Goal: Find specific page/section: Find specific page/section

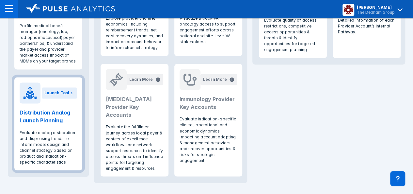
scroll to position [490, 0]
click at [41, 122] on h2 "Distribution Analog Launch Planning" at bounding box center [48, 116] width 57 height 16
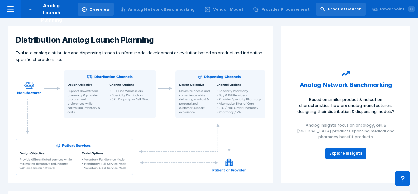
click at [334, 6] on div "Product Search" at bounding box center [341, 9] width 50 height 13
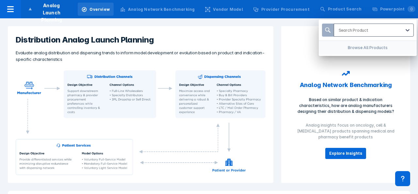
click at [355, 33] on div "Search Product" at bounding box center [367, 30] width 67 height 12
type input "opdivo"
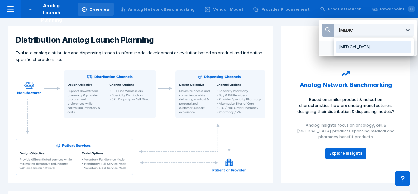
click at [352, 44] on div "Opdivo" at bounding box center [373, 47] width 75 height 13
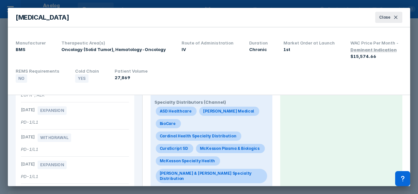
scroll to position [51, 0]
click at [393, 17] on button "Close" at bounding box center [388, 17] width 27 height 11
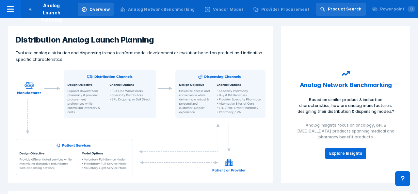
click at [352, 13] on div "Product Search" at bounding box center [341, 9] width 50 height 13
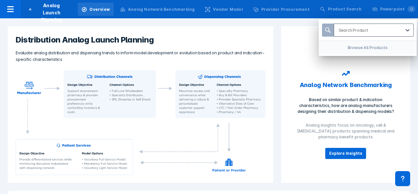
click at [345, 30] on div at bounding box center [370, 30] width 62 height 6
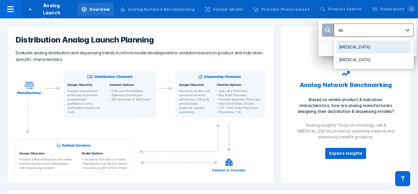
type input "libt"
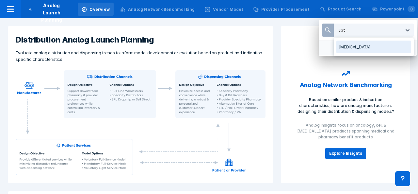
click at [346, 53] on div "Libtayo" at bounding box center [374, 47] width 80 height 18
click at [348, 49] on div "Libtayo" at bounding box center [373, 47] width 75 height 13
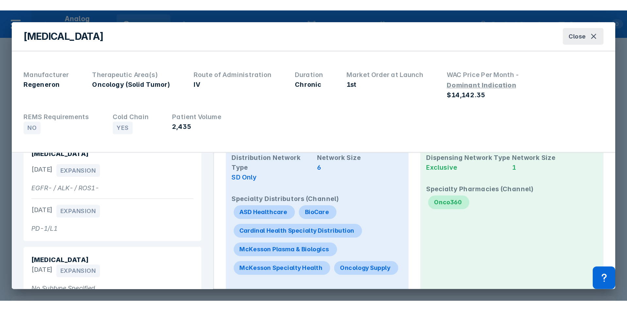
scroll to position [27, 0]
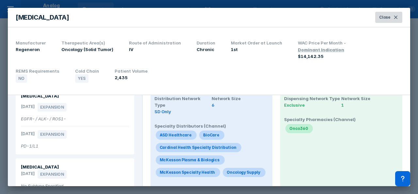
click at [385, 20] on span "Close" at bounding box center [384, 17] width 11 height 6
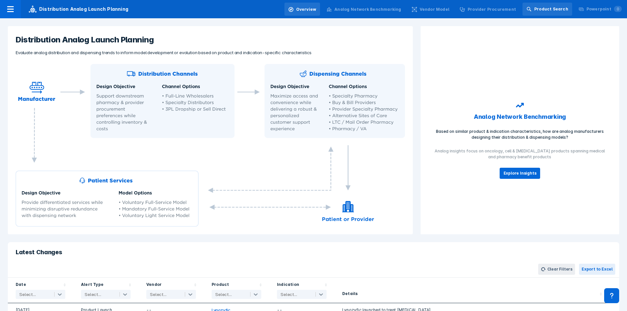
click at [418, 5] on div "Product Search" at bounding box center [548, 9] width 50 height 13
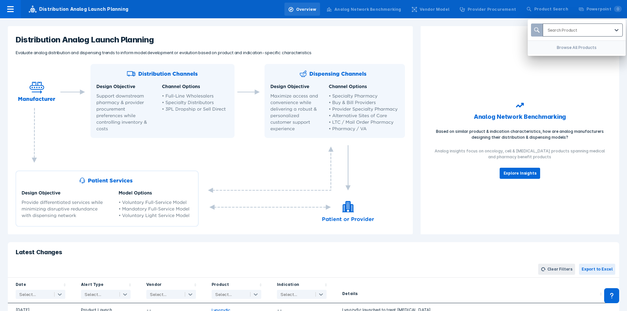
click at [418, 32] on div at bounding box center [579, 30] width 62 height 6
type input "opdivo"
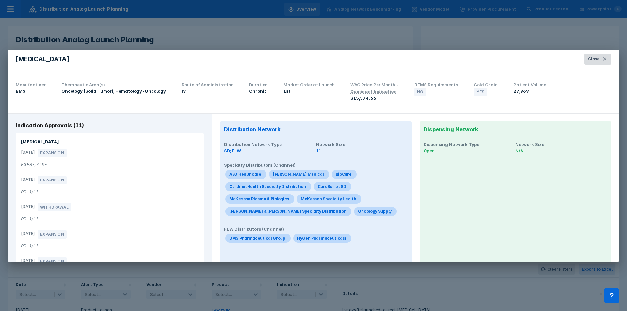
click at [418, 64] on button "Close" at bounding box center [597, 59] width 27 height 11
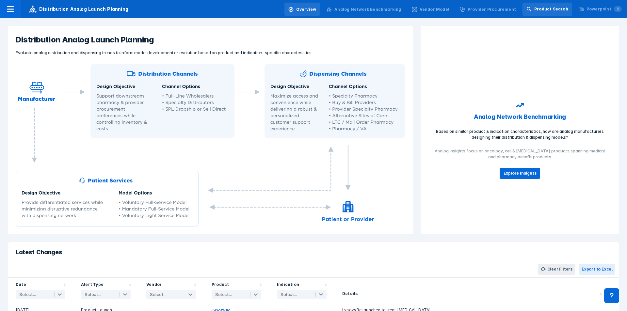
click at [418, 15] on div "Product Search" at bounding box center [548, 9] width 50 height 13
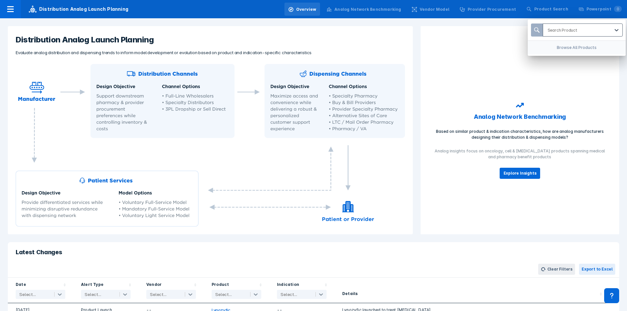
click at [418, 28] on div at bounding box center [579, 30] width 62 height 6
type input "tecent"
click at [418, 47] on div "Tecentriq" at bounding box center [583, 47] width 75 height 13
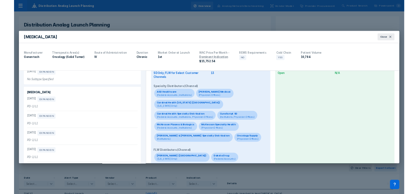
scroll to position [34, 0]
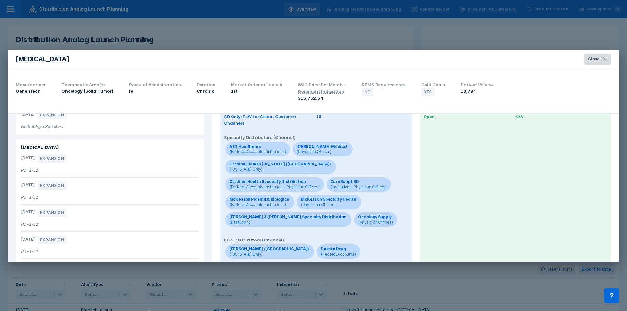
click at [418, 57] on span "Close" at bounding box center [593, 59] width 11 height 6
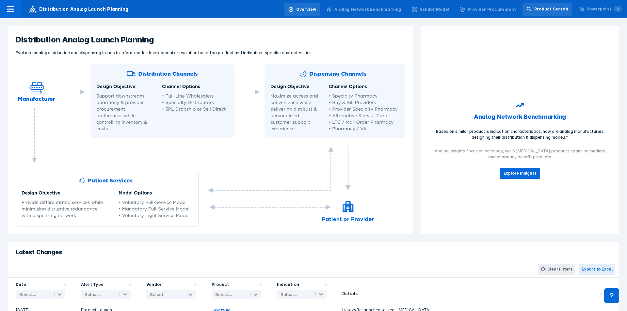
click at [418, 11] on div "Product Search" at bounding box center [551, 9] width 34 height 6
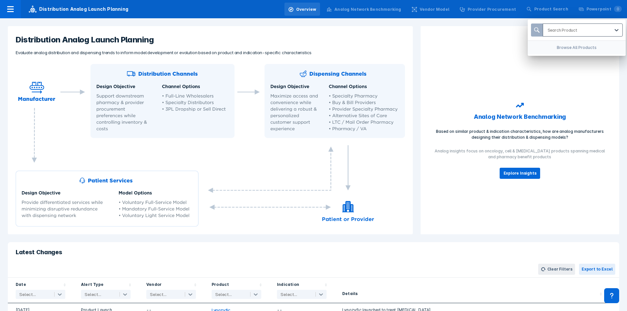
click at [418, 36] on div "Search Product" at bounding box center [576, 30] width 67 height 12
type input "imfinzi"
click at [418, 45] on div "Imfinzi" at bounding box center [583, 47] width 75 height 13
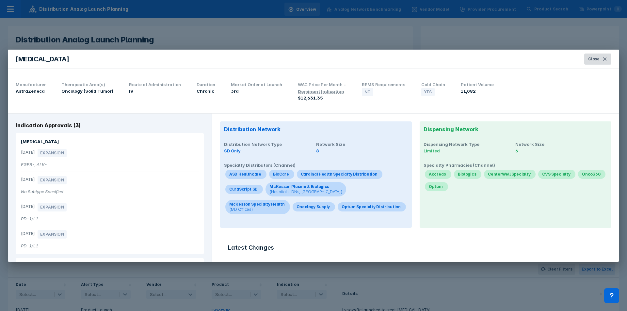
click at [418, 60] on span "Close" at bounding box center [593, 59] width 11 height 6
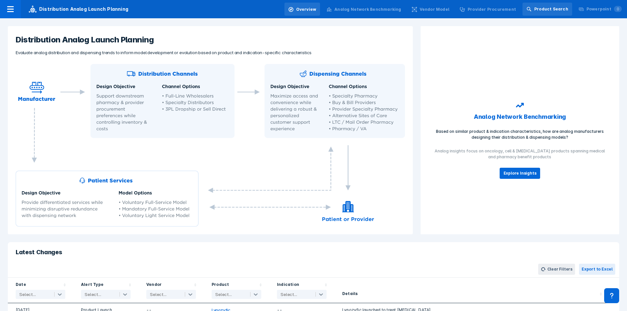
click at [418, 14] on div "Product Search" at bounding box center [548, 9] width 50 height 13
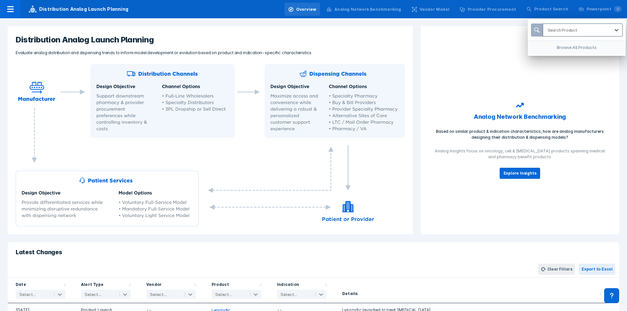
click at [418, 27] on div at bounding box center [579, 30] width 62 height 6
type input "keytruda"
click at [418, 46] on div "Keytruda" at bounding box center [583, 47] width 75 height 13
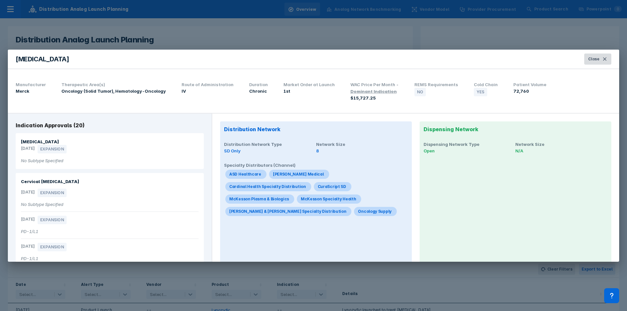
click at [418, 63] on button "Close" at bounding box center [597, 59] width 27 height 11
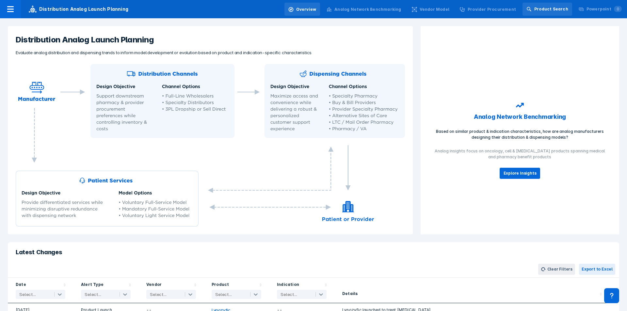
click at [418, 12] on div "Product Search" at bounding box center [548, 9] width 50 height 13
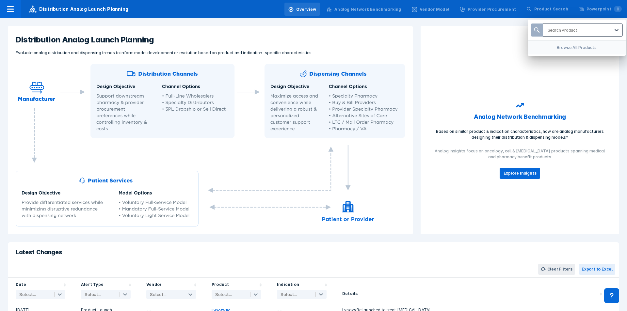
click at [418, 35] on div "Search Product" at bounding box center [576, 30] width 67 height 12
type input "jemper"
click at [418, 49] on div "Jemperli" at bounding box center [583, 47] width 75 height 13
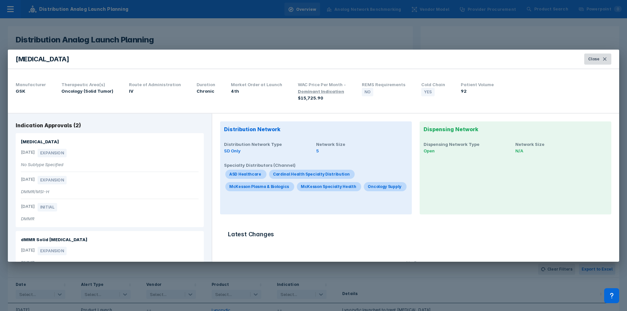
click at [418, 60] on span "Close" at bounding box center [593, 59] width 11 height 6
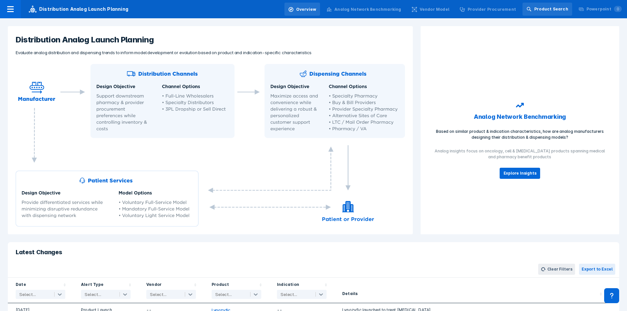
click at [418, 13] on div "Product Search" at bounding box center [548, 9] width 50 height 13
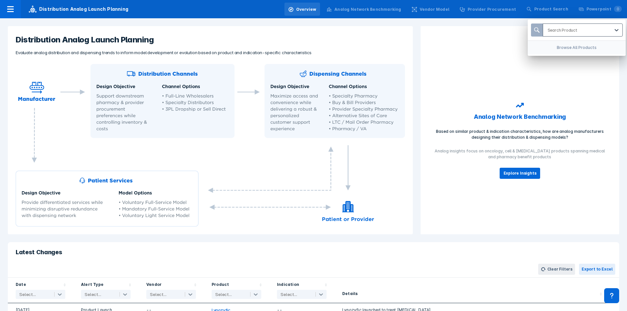
click at [418, 29] on div at bounding box center [579, 30] width 62 height 6
type input "q"
type input "libt"
click at [418, 46] on div "Libtayo" at bounding box center [583, 47] width 75 height 13
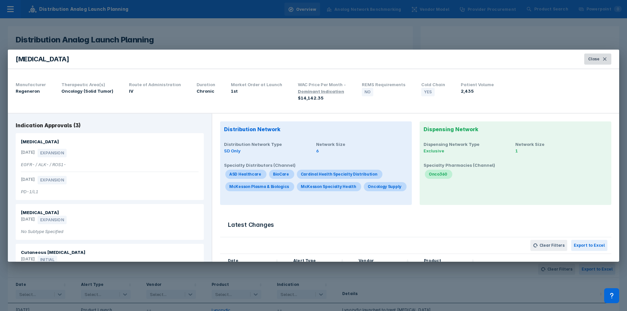
click at [418, 54] on button "Close" at bounding box center [597, 59] width 27 height 11
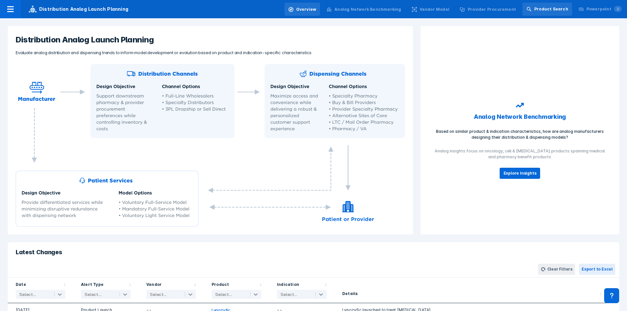
click at [418, 3] on div "Product Search" at bounding box center [548, 9] width 50 height 13
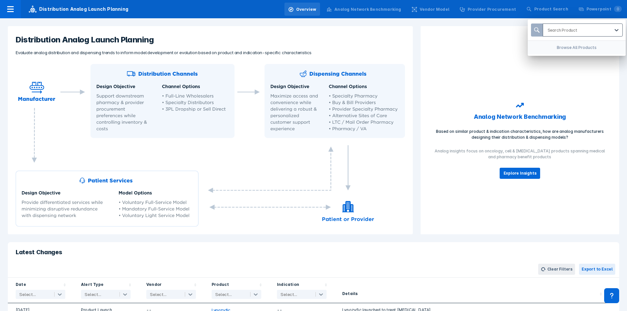
click at [418, 32] on div at bounding box center [579, 30] width 62 height 6
type input "t"
type input "enhert"
click at [418, 47] on div "Enhertu" at bounding box center [583, 47] width 75 height 13
